Goal: Find specific page/section: Find specific page/section

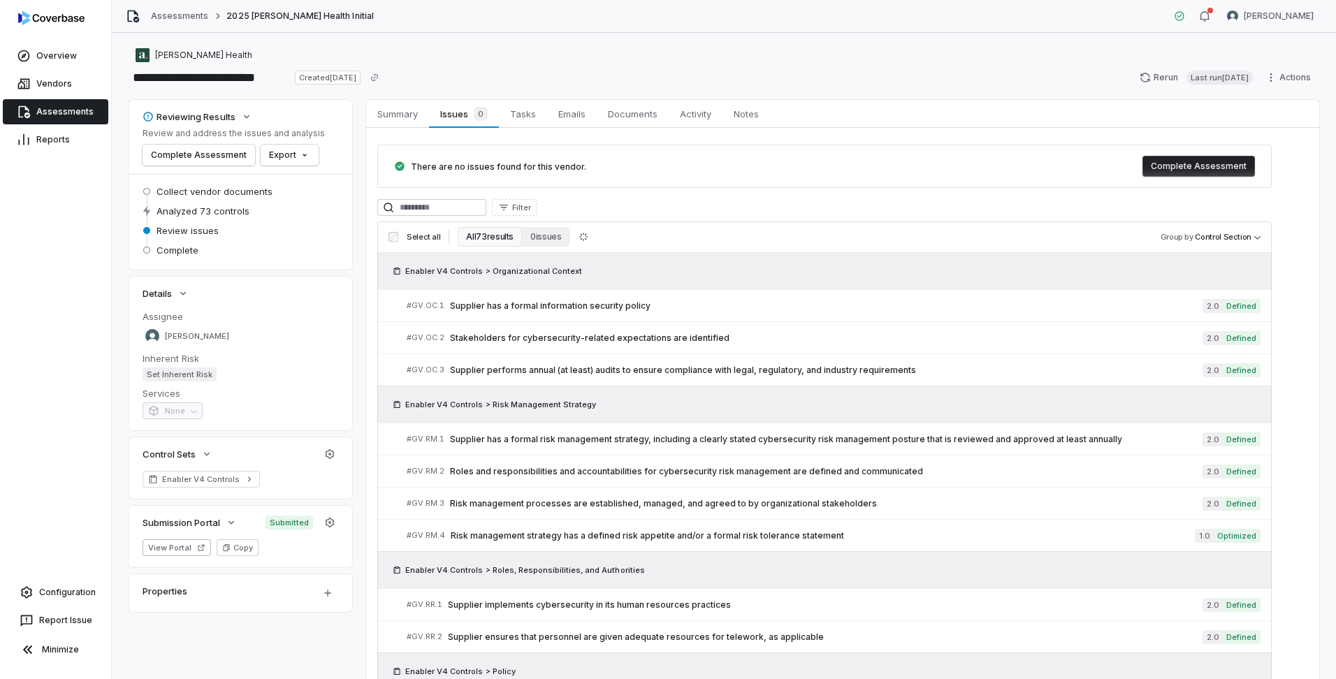
scroll to position [1183, 0]
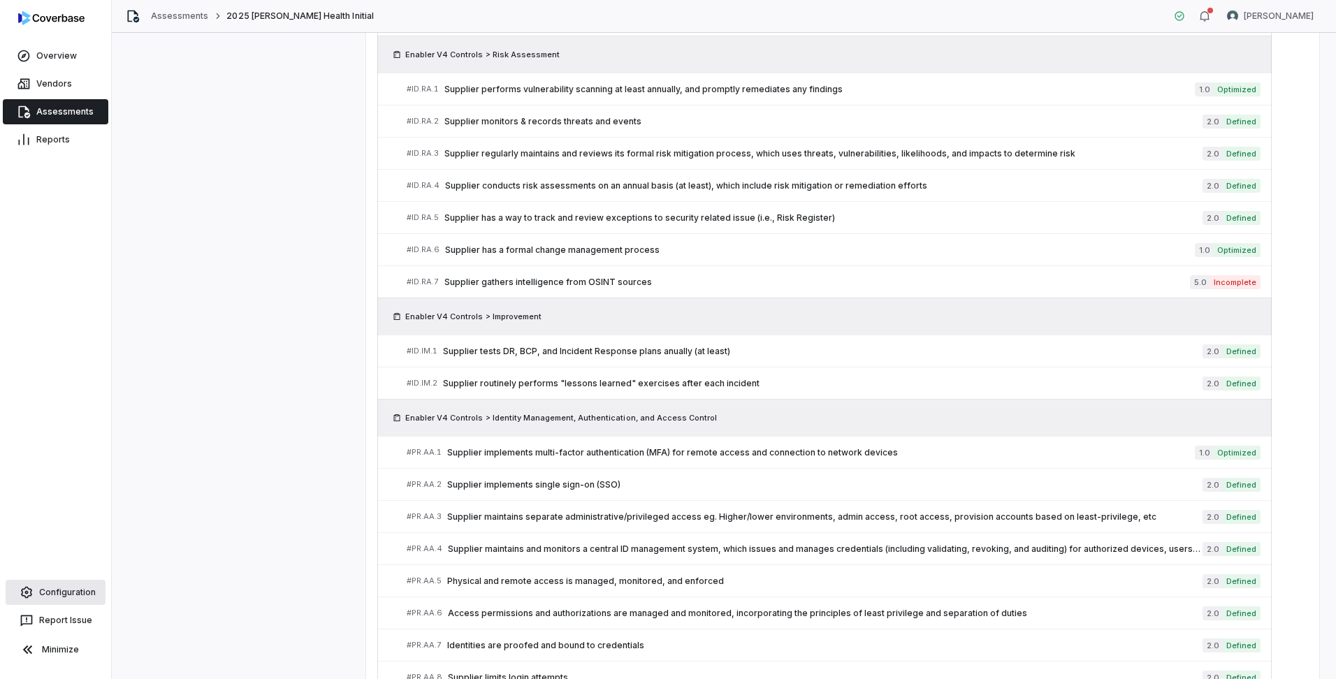
click at [59, 591] on link "Configuration" at bounding box center [56, 592] width 100 height 25
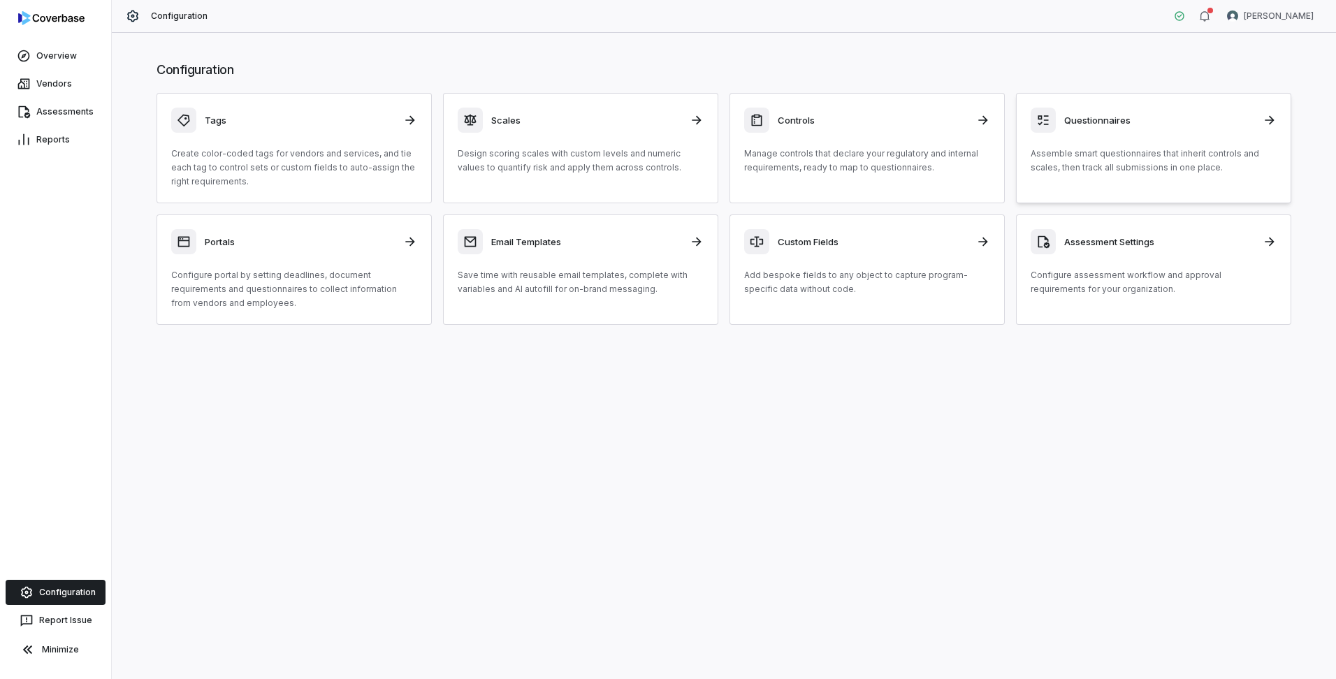
click at [1090, 145] on div "Questionnaires Assemble smart questionnaires that inherit controls and scales, …" at bounding box center [1154, 141] width 246 height 67
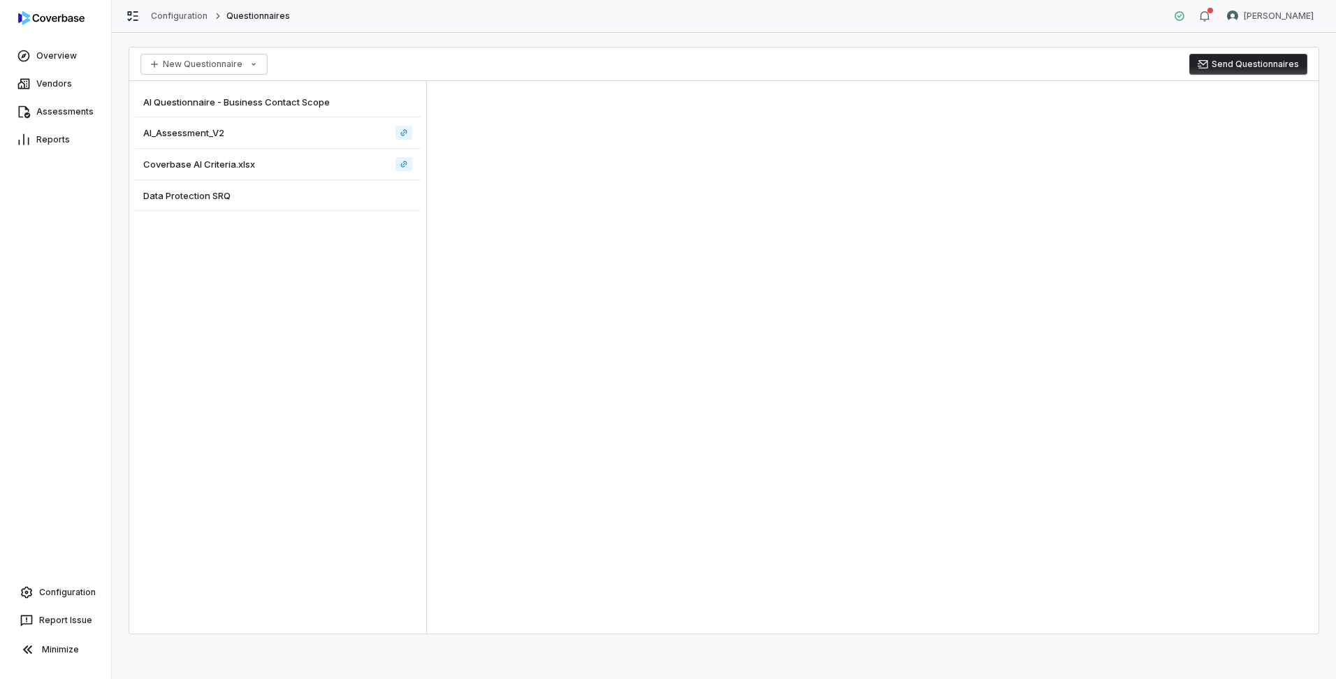
click at [164, 132] on span "AI_Assessment_V2" at bounding box center [183, 133] width 81 height 13
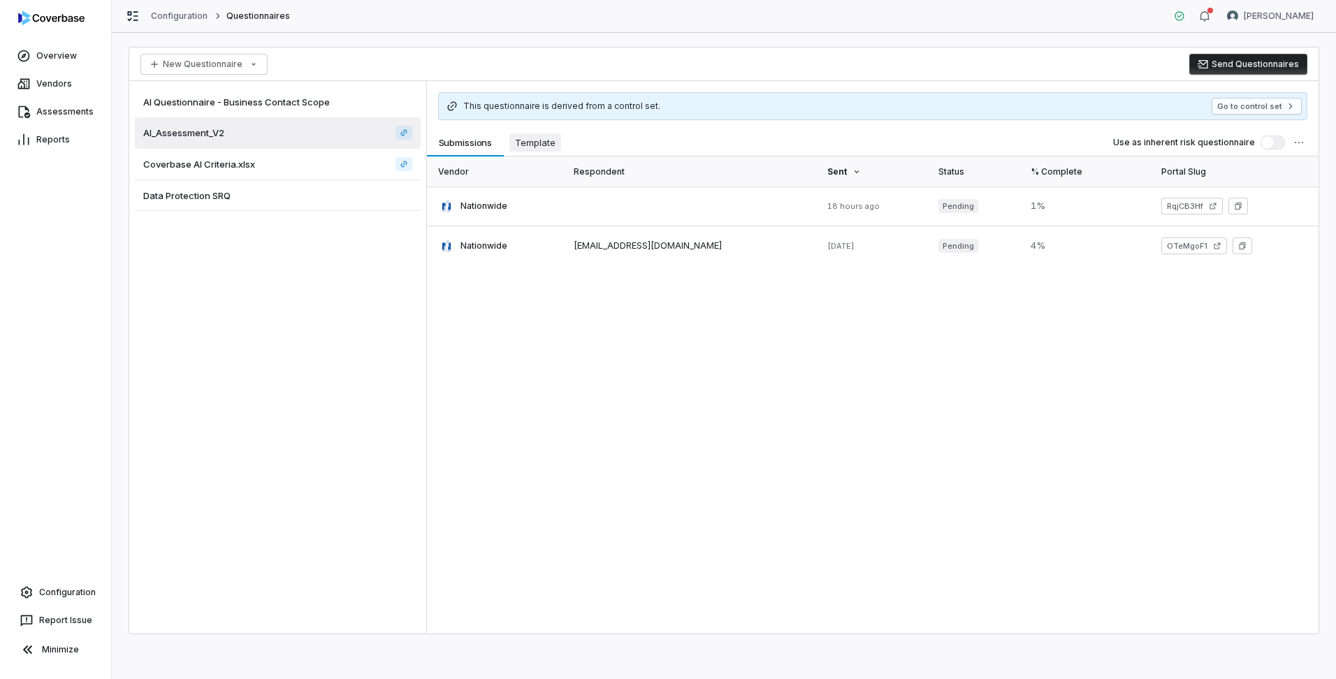
click at [538, 147] on span "Template" at bounding box center [536, 143] width 52 height 18
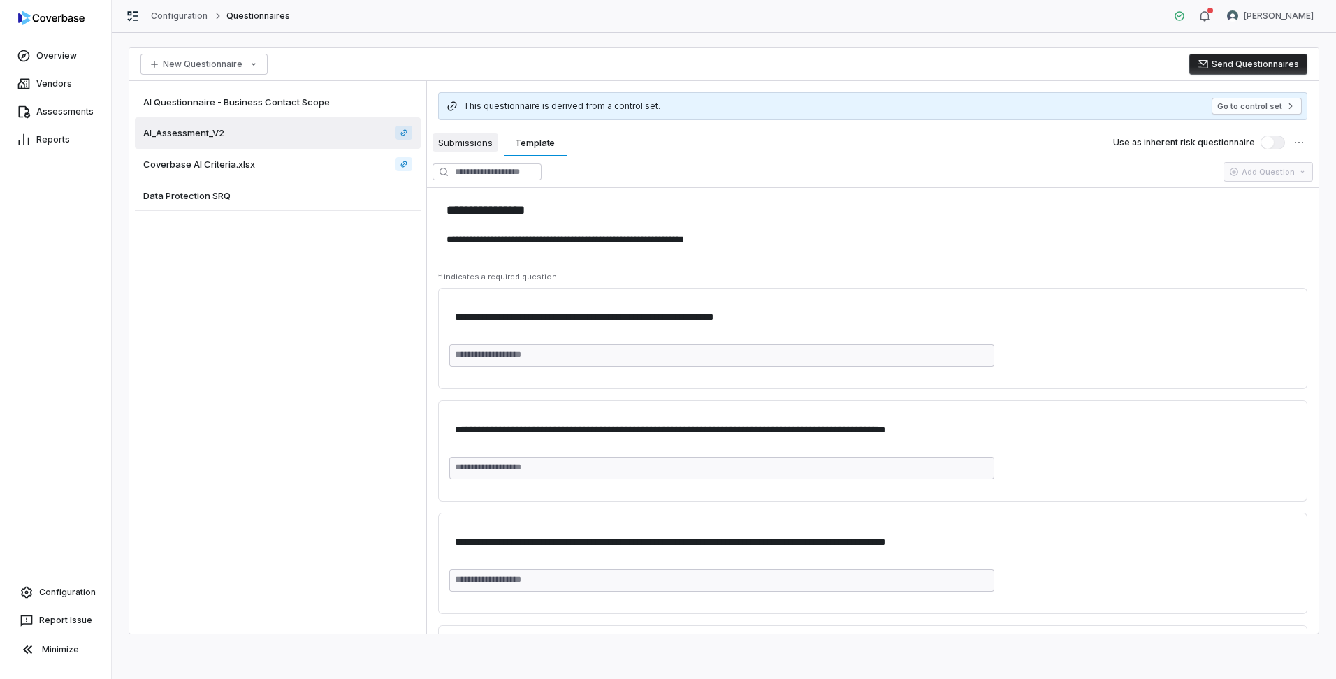
type textarea "*"
click at [468, 132] on button "Submissions Submissions" at bounding box center [465, 143] width 77 height 28
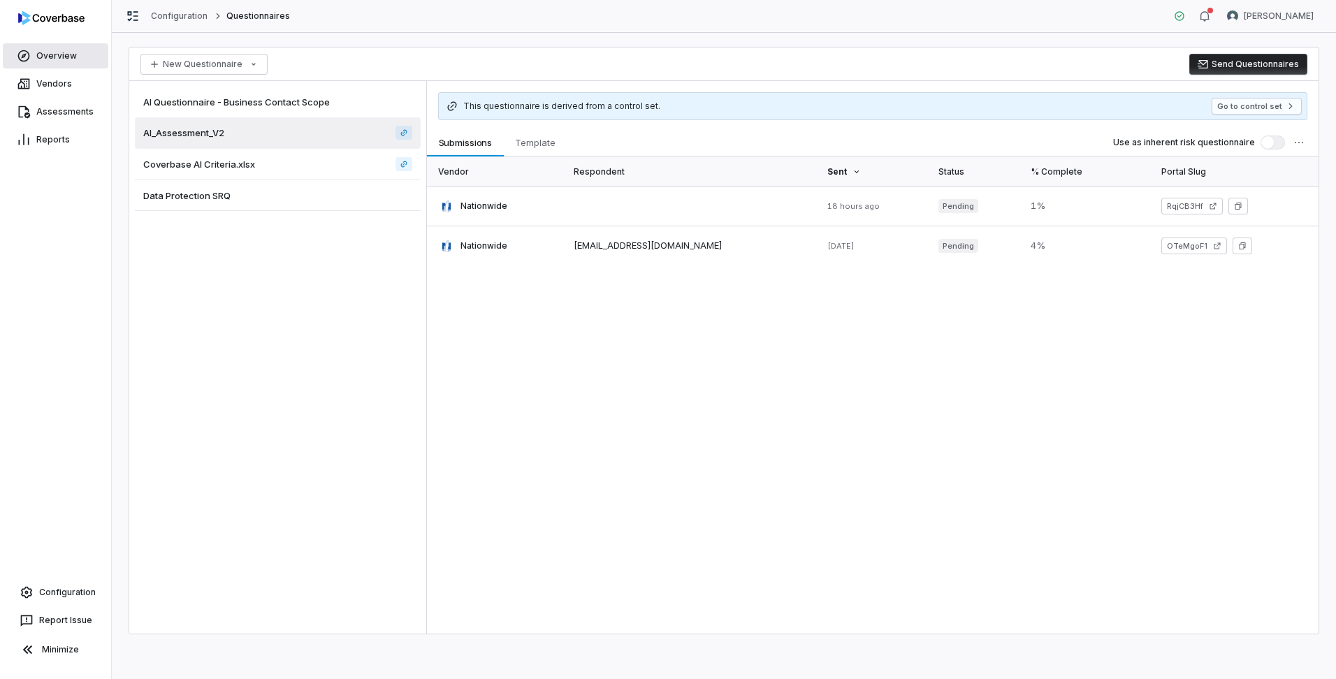
click at [72, 62] on link "Overview" at bounding box center [56, 55] width 106 height 25
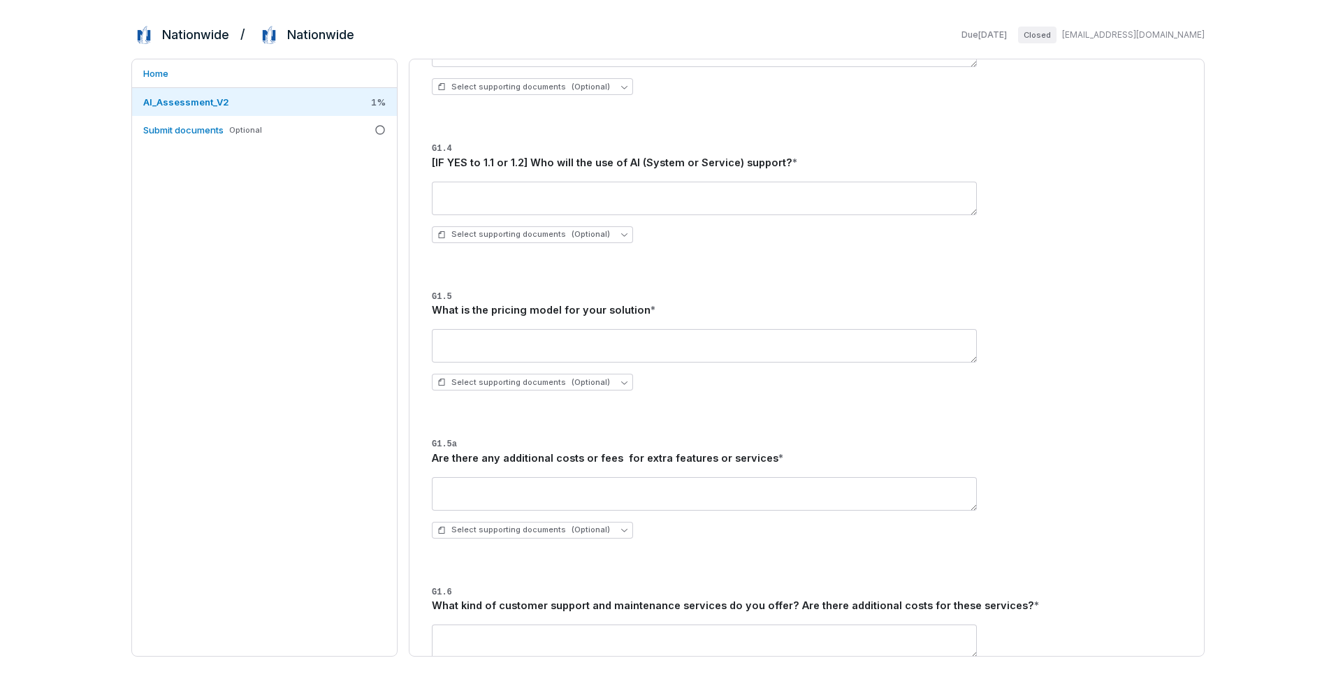
scroll to position [559, 0]
